Goal: Communication & Community: Share content

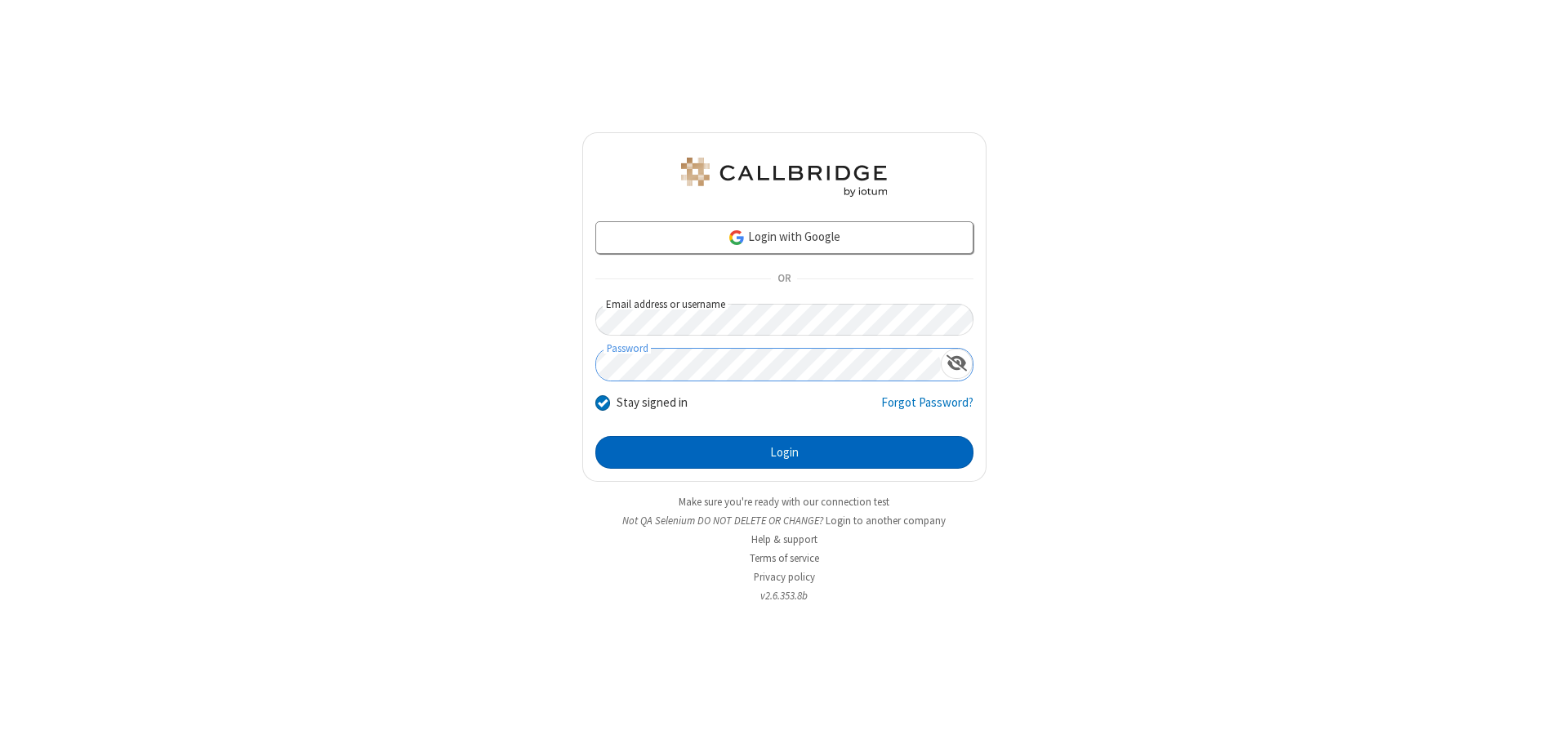
click at [784, 452] on button "Login" at bounding box center [784, 452] width 378 height 33
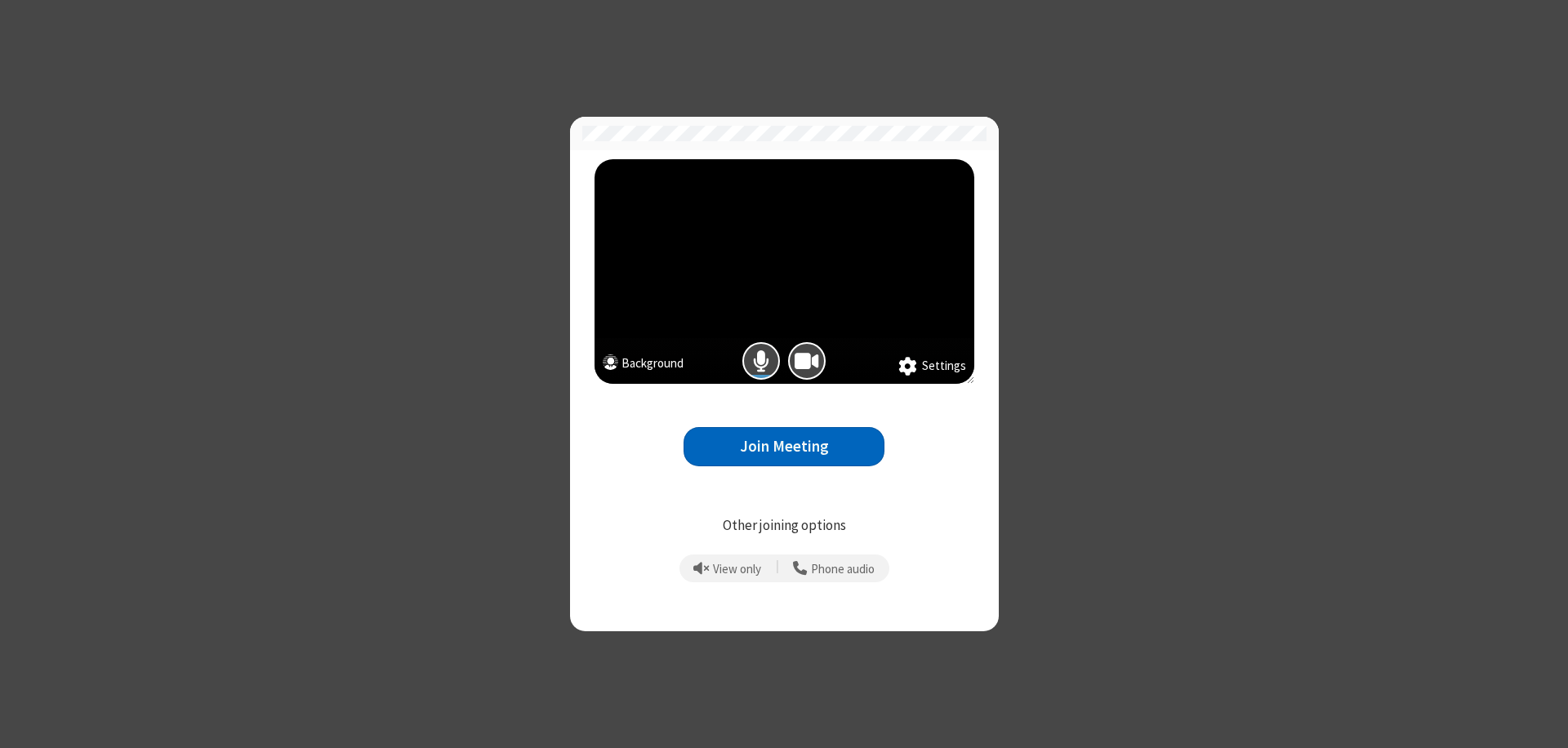
click at [784, 445] on button "Join Meeting" at bounding box center [784, 447] width 201 height 40
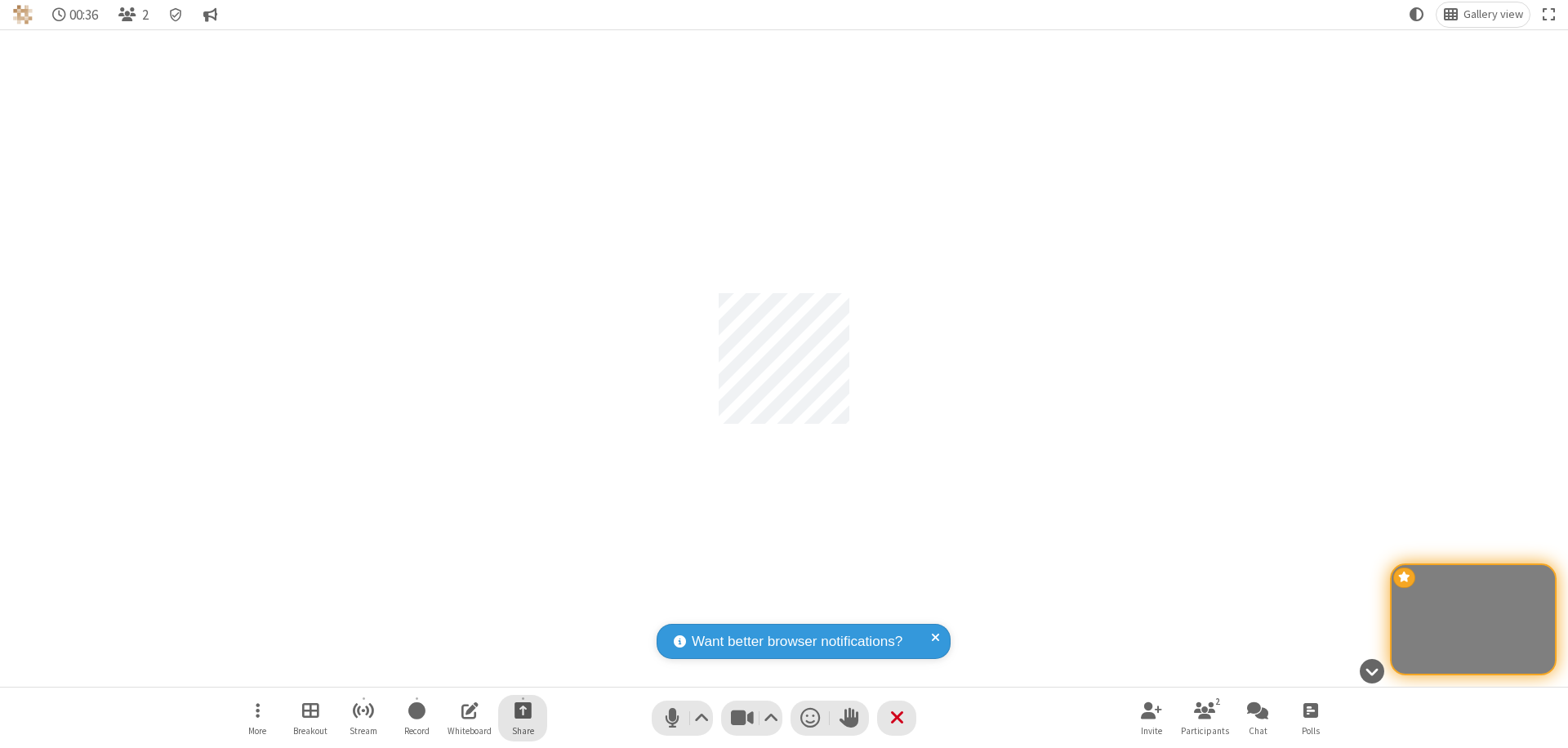
click at [522, 710] on span "Start sharing" at bounding box center [523, 710] width 17 height 21
click at [457, 671] on span "Share my screen" at bounding box center [457, 672] width 19 height 14
